Goal: Task Accomplishment & Management: Complete application form

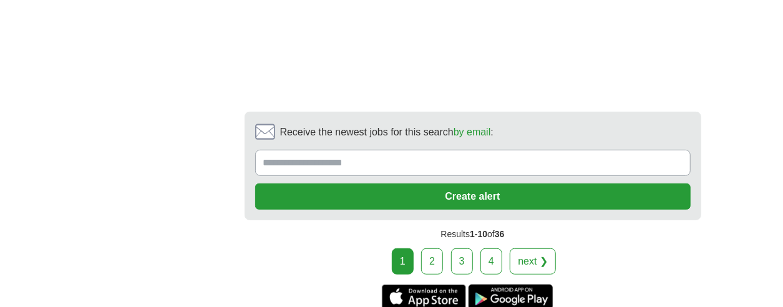
scroll to position [2620, 0]
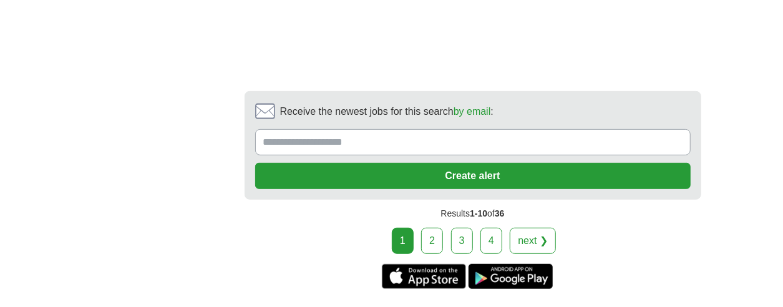
click at [436, 228] on link "2" at bounding box center [432, 241] width 22 height 26
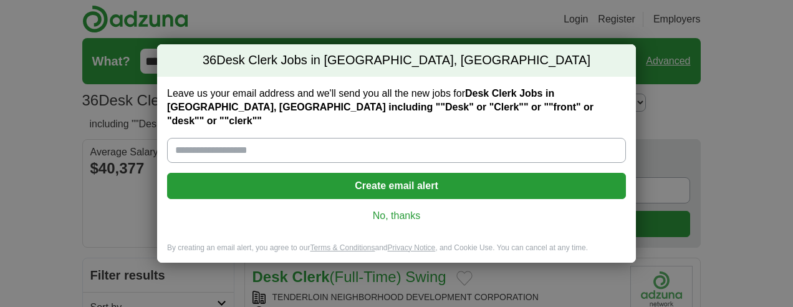
click at [373, 147] on input "Leave us your email address and we'll send you all the new jobs for Desk Clerk …" at bounding box center [396, 150] width 459 height 25
type input "**********"
click at [392, 178] on button "Create email alert" at bounding box center [396, 186] width 459 height 26
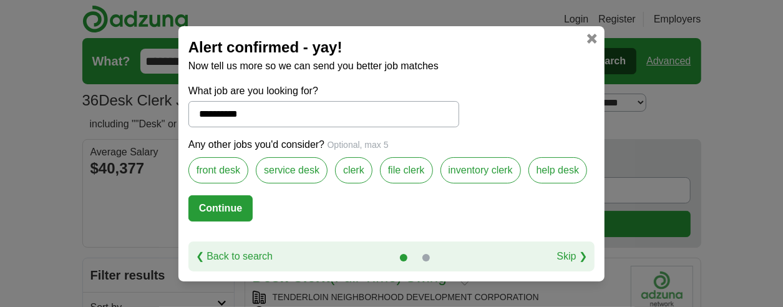
click at [218, 207] on button "Continue" at bounding box center [220, 208] width 64 height 26
select select "**"
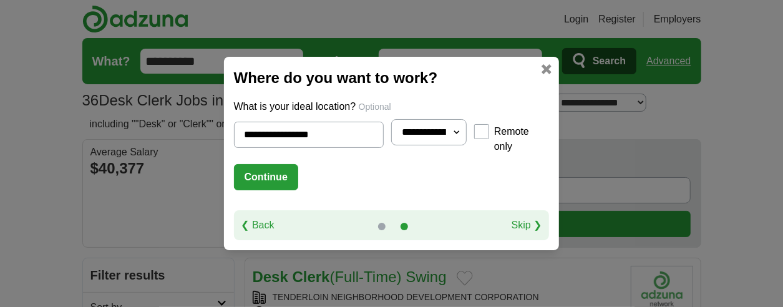
click at [235, 168] on button "Continue" at bounding box center [266, 177] width 64 height 26
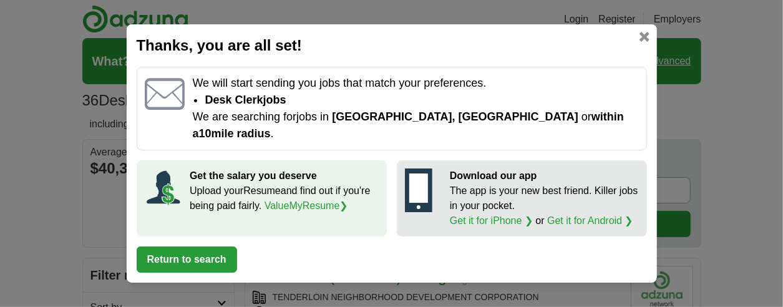
click at [644, 42] on link at bounding box center [644, 37] width 10 height 10
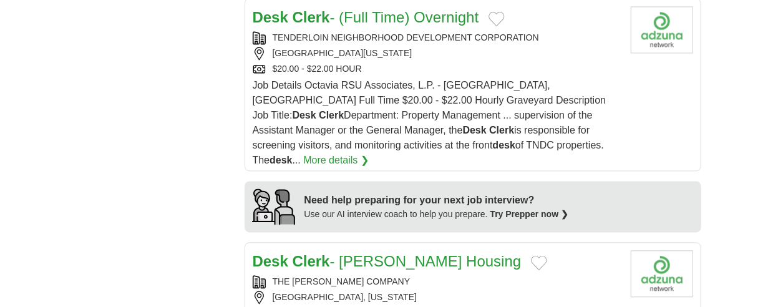
scroll to position [1248, 0]
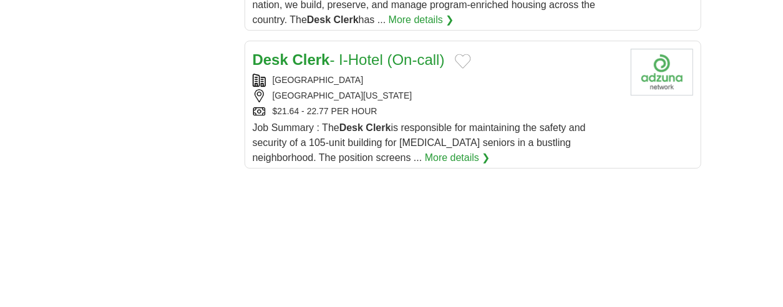
scroll to position [1996, 0]
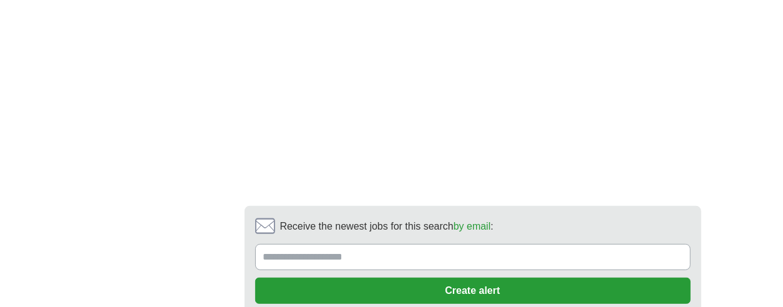
scroll to position [2557, 0]
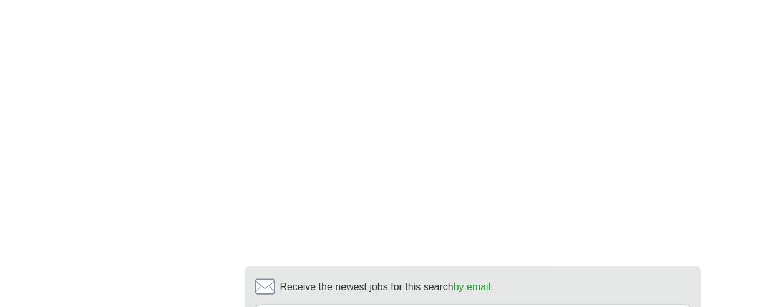
scroll to position [2807, 0]
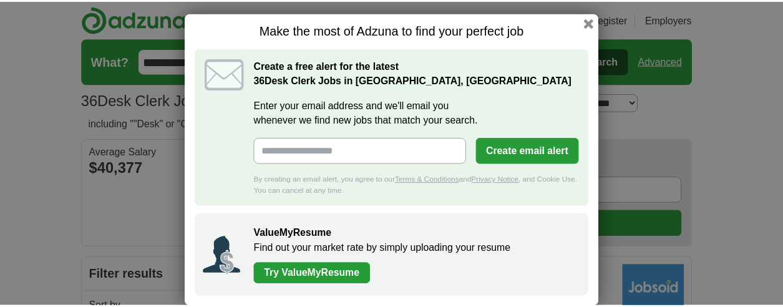
scroll to position [12, 0]
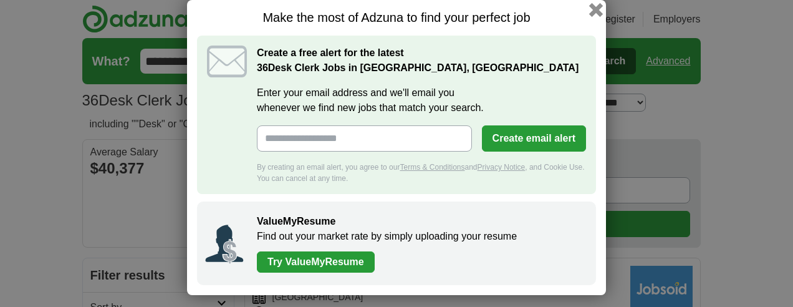
click at [589, 6] on button "button" at bounding box center [596, 10] width 14 height 14
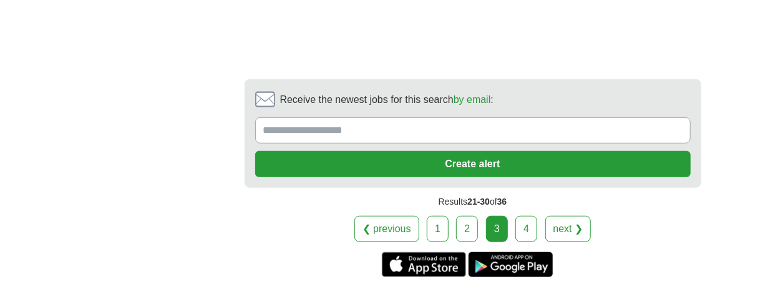
scroll to position [2745, 0]
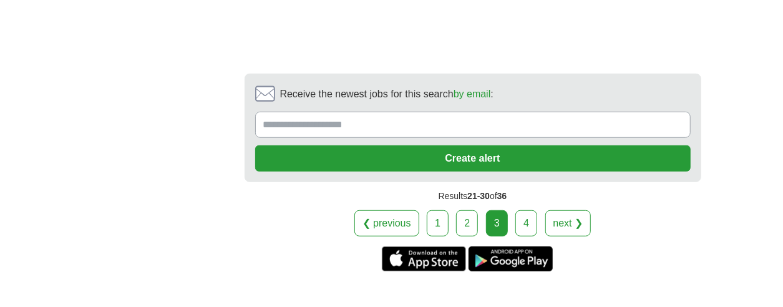
click at [520, 210] on link "4" at bounding box center [526, 223] width 22 height 26
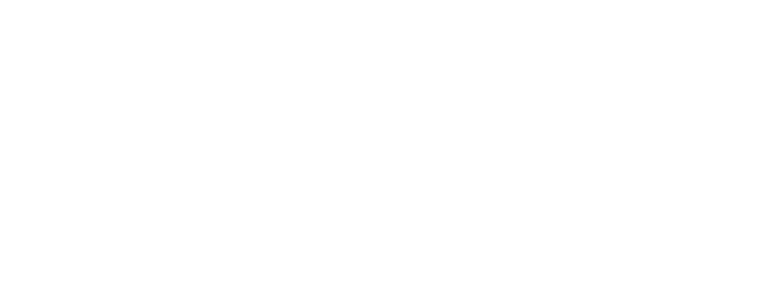
scroll to position [1622, 0]
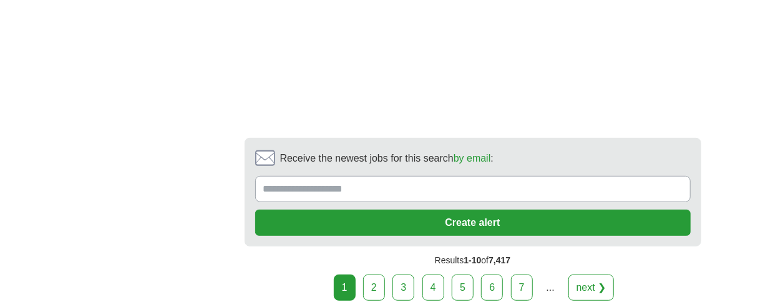
scroll to position [2682, 0]
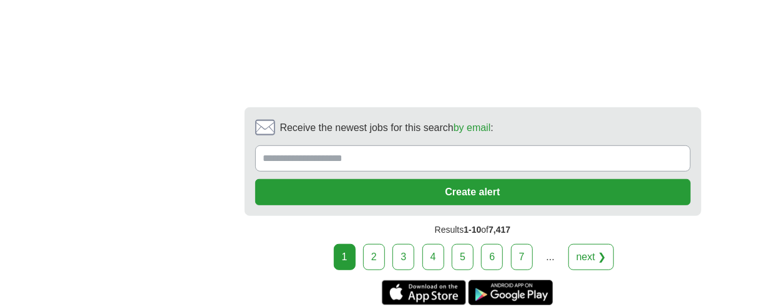
click at [376, 244] on link "2" at bounding box center [374, 257] width 22 height 26
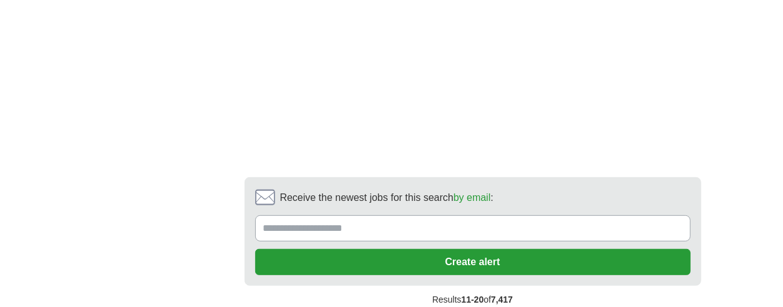
scroll to position [2682, 0]
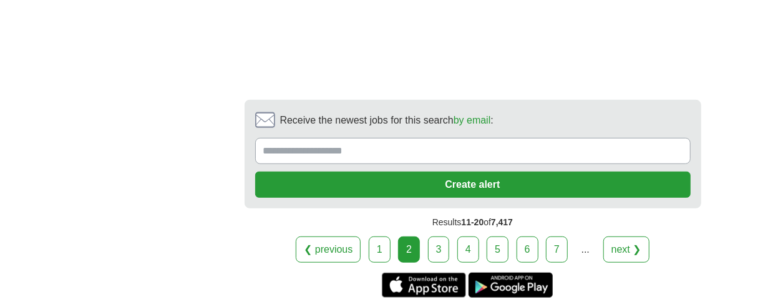
click at [437, 236] on link "3" at bounding box center [439, 249] width 22 height 26
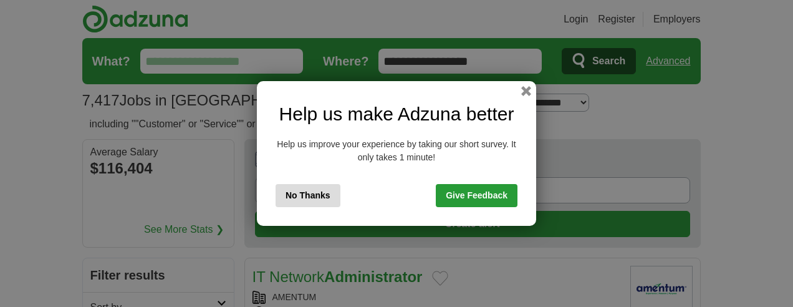
click at [310, 196] on button "No Thanks" at bounding box center [308, 195] width 65 height 23
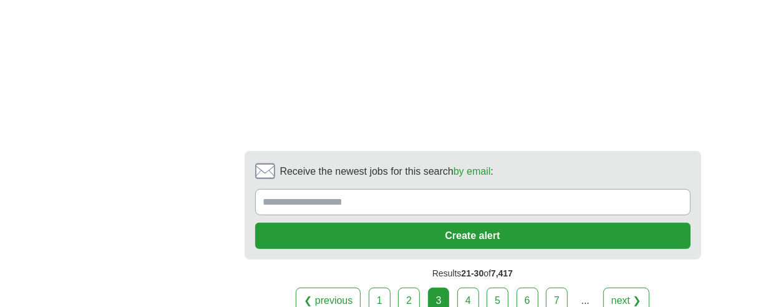
scroll to position [2620, 0]
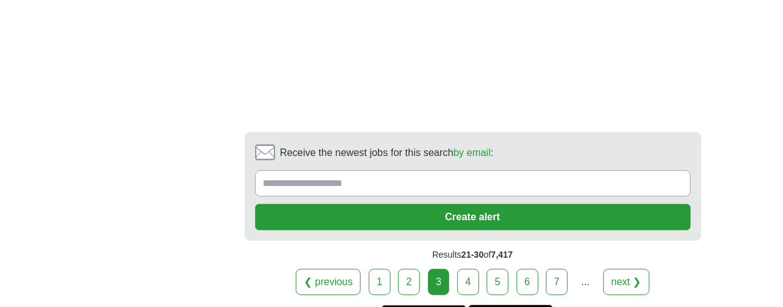
click at [467, 269] on link "4" at bounding box center [468, 282] width 22 height 26
click at [470, 269] on link "4" at bounding box center [468, 282] width 22 height 26
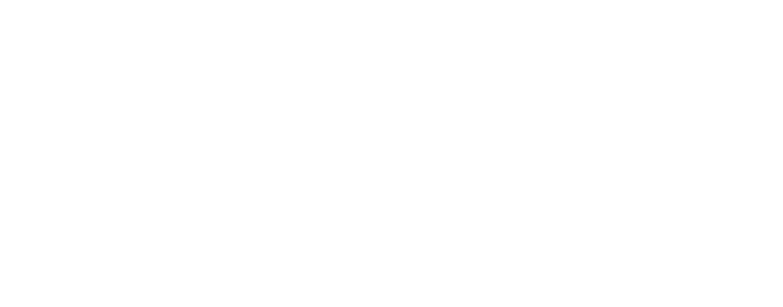
scroll to position [2308, 0]
